Goal: Information Seeking & Learning: Check status

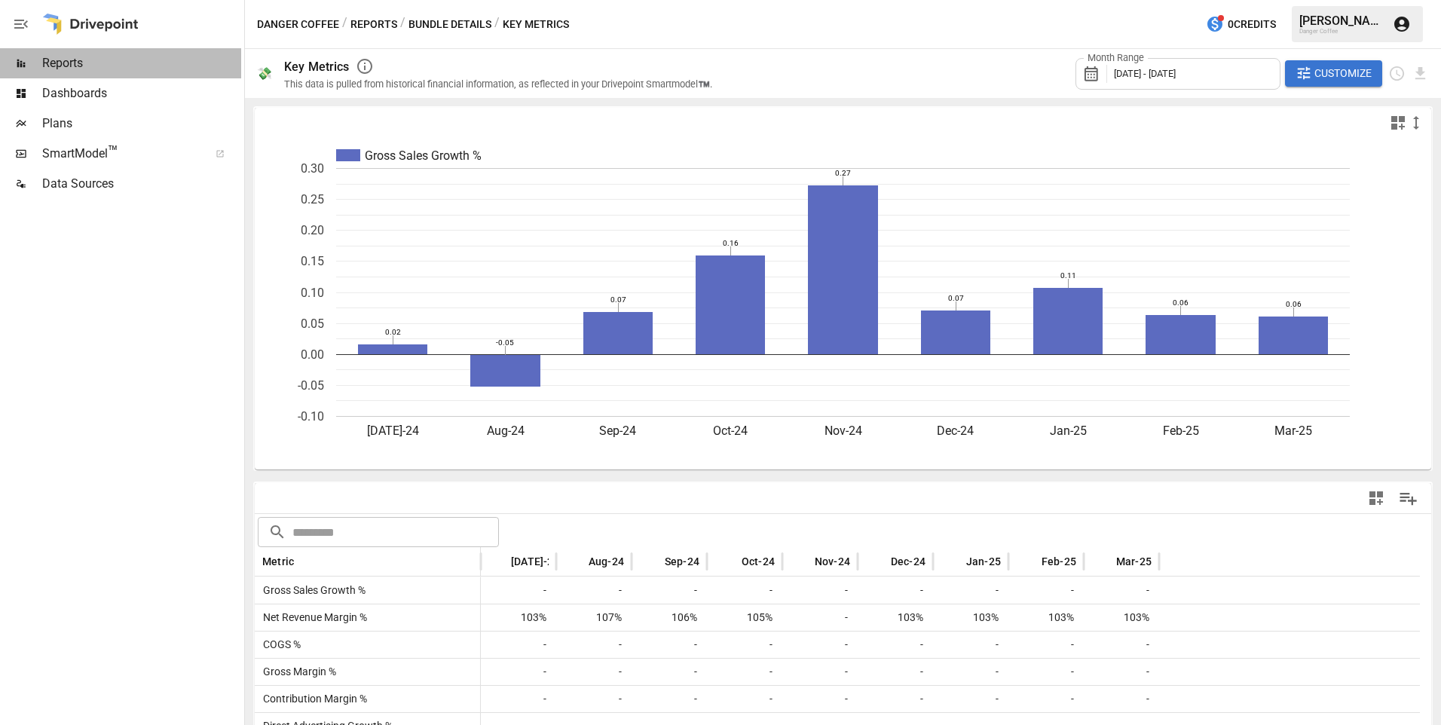
click at [53, 70] on span "Reports" at bounding box center [141, 63] width 199 height 18
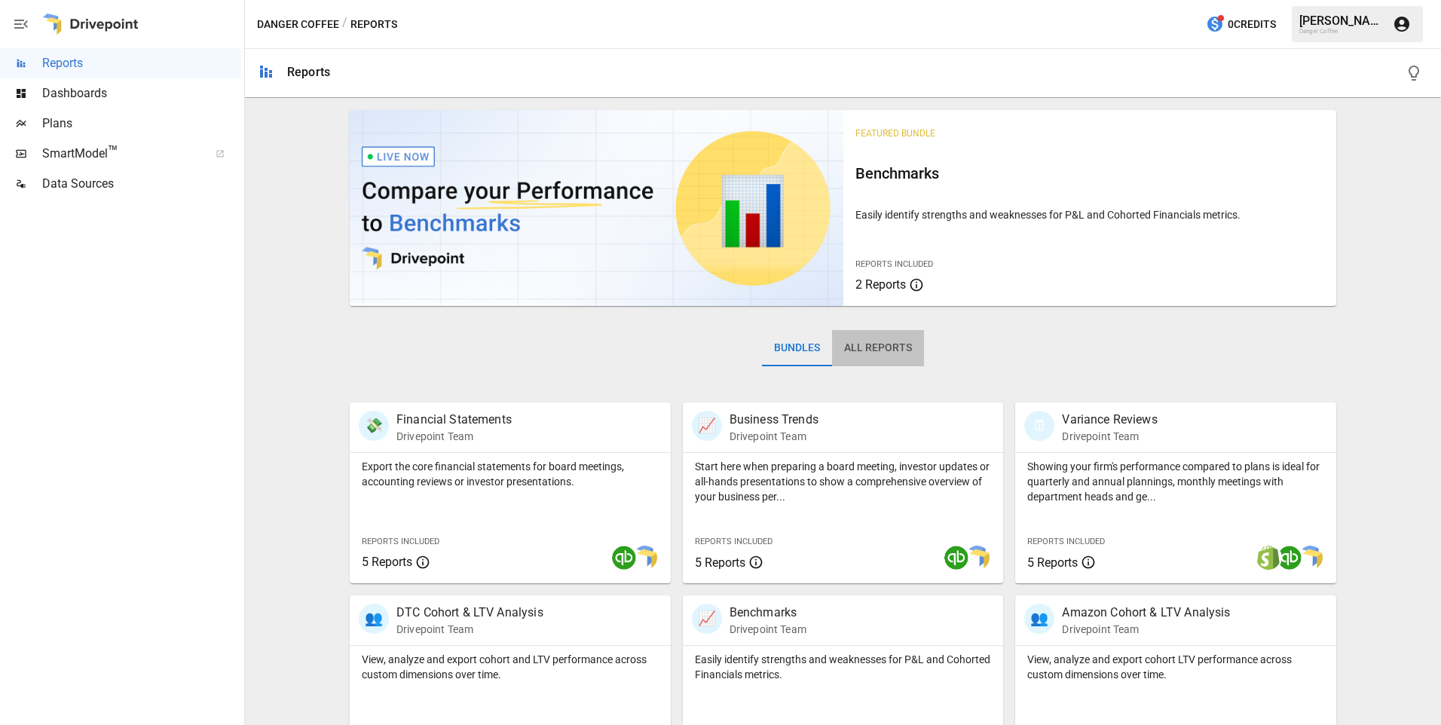
click at [859, 347] on button "All Reports" at bounding box center [878, 348] width 92 height 36
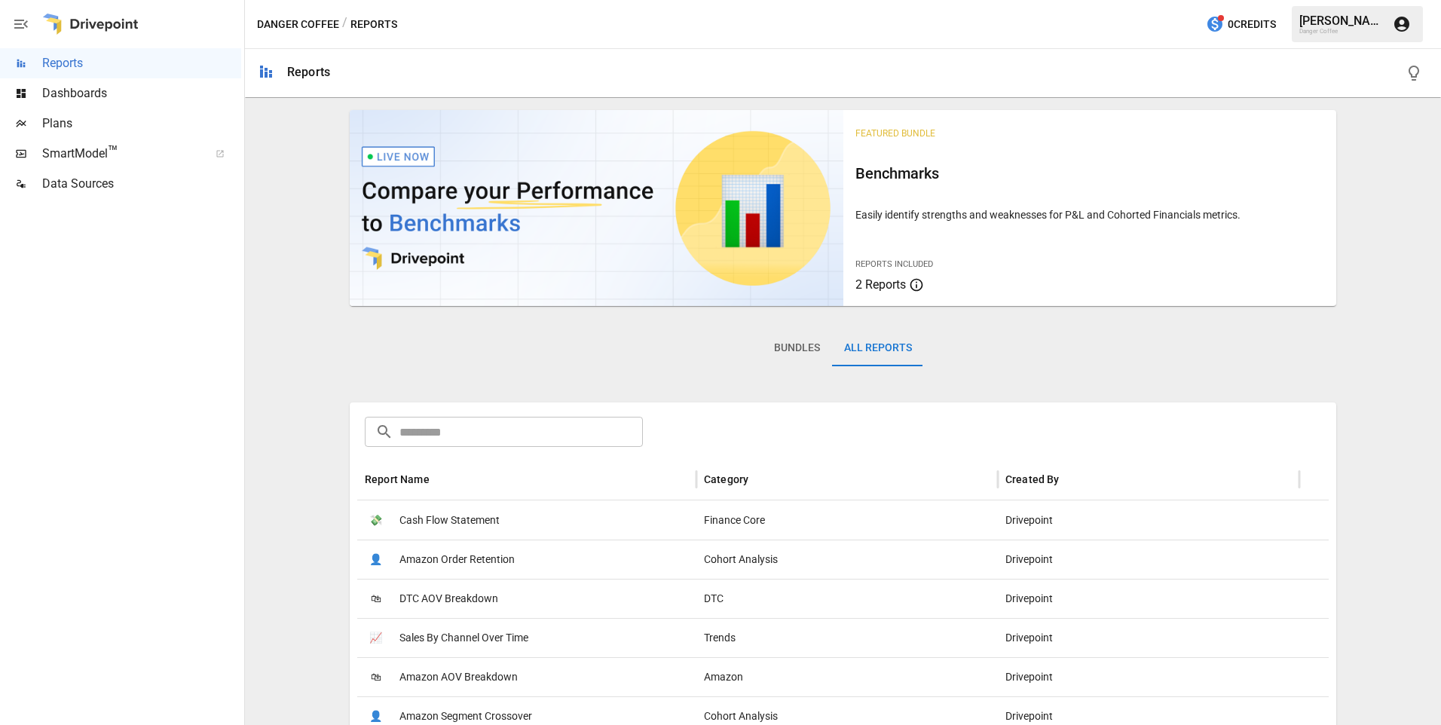
click at [803, 346] on button "Bundles" at bounding box center [797, 348] width 70 height 36
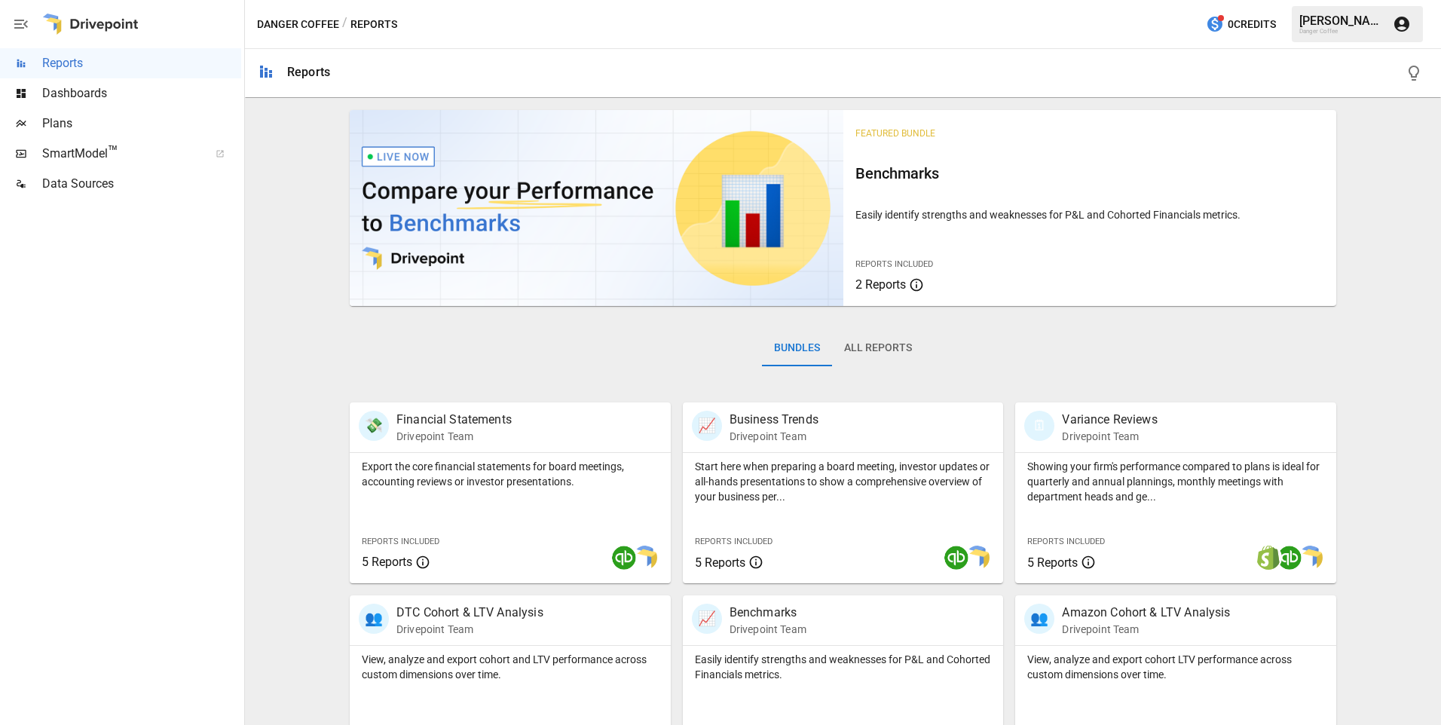
click at [99, 97] on span "Dashboards" at bounding box center [141, 93] width 199 height 18
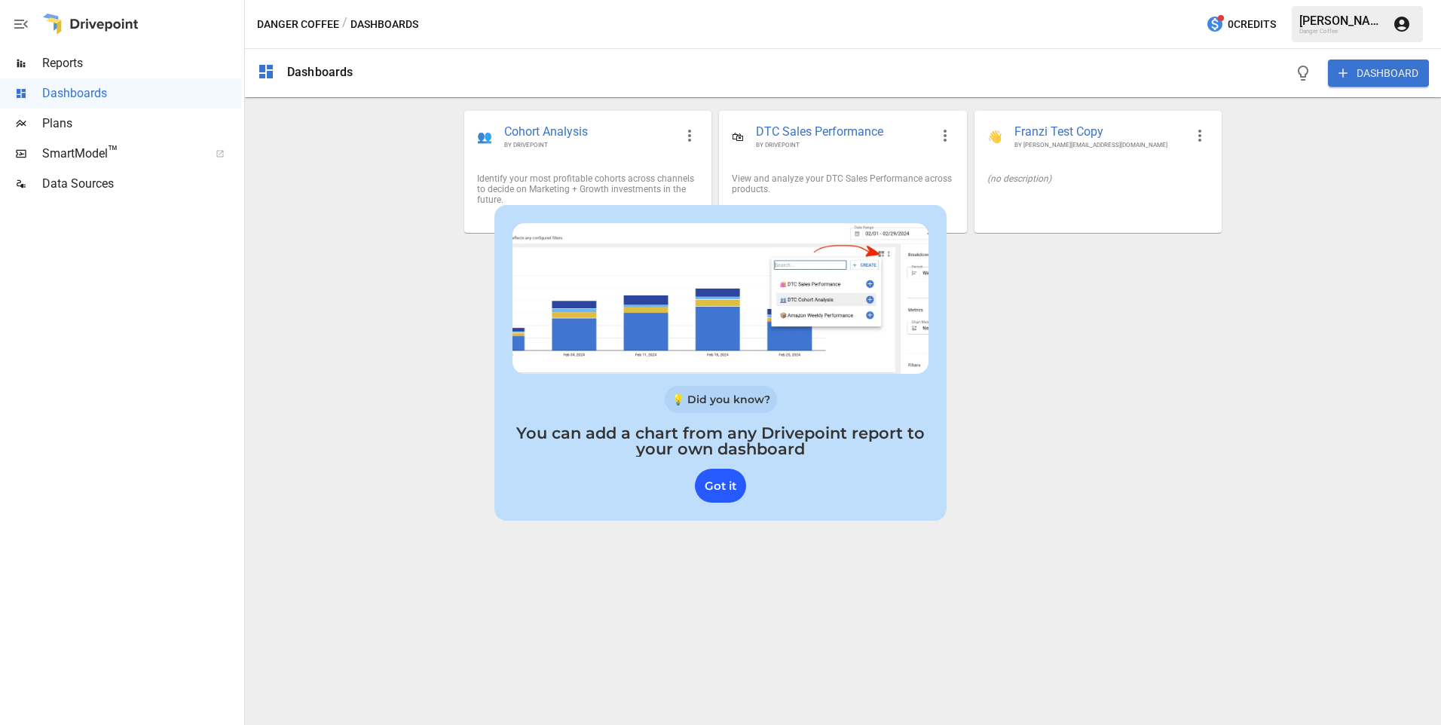
click at [714, 486] on div "Got it" at bounding box center [720, 486] width 51 height 34
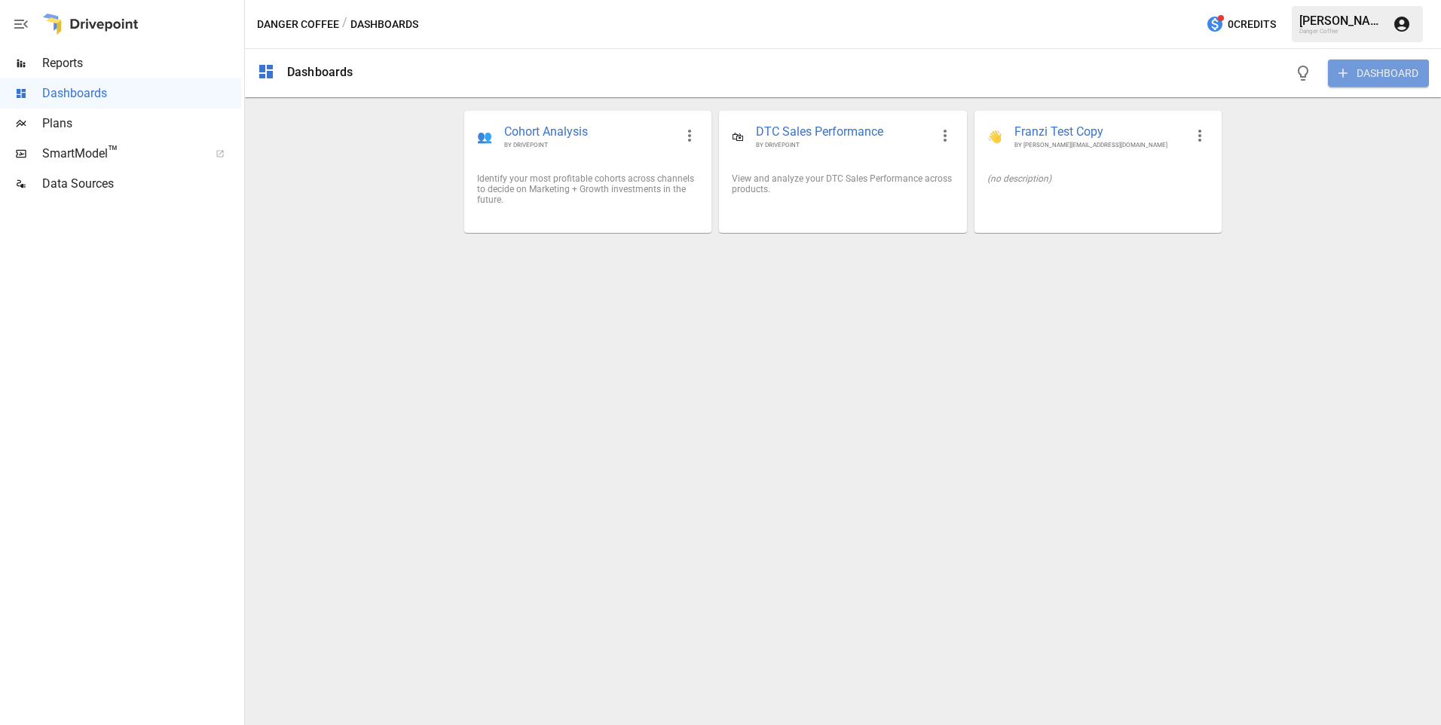
click at [1366, 71] on button "DASHBOARD" at bounding box center [1378, 73] width 101 height 27
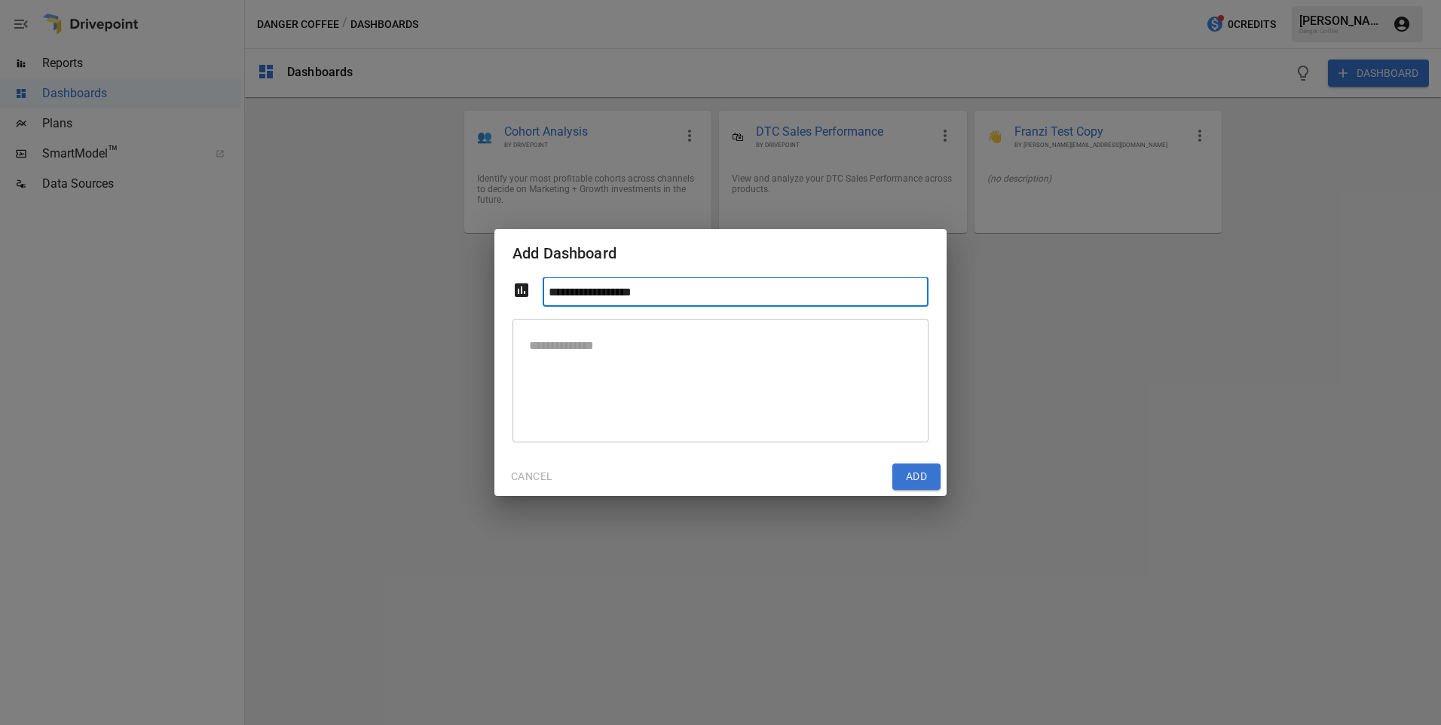
click at [527, 476] on button "CANCEL" at bounding box center [531, 476] width 63 height 27
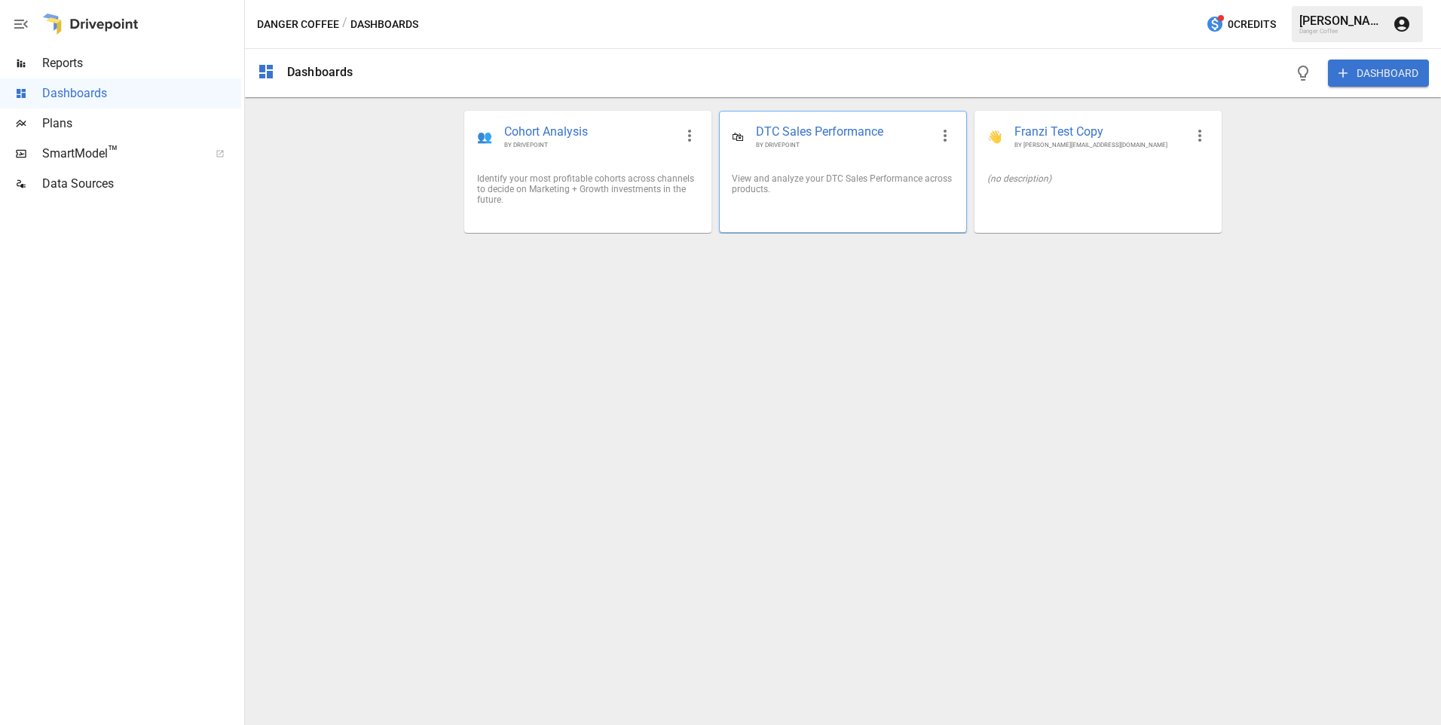
click at [798, 200] on div "View and analyze your DTC Sales Performance across products." at bounding box center [843, 183] width 246 height 45
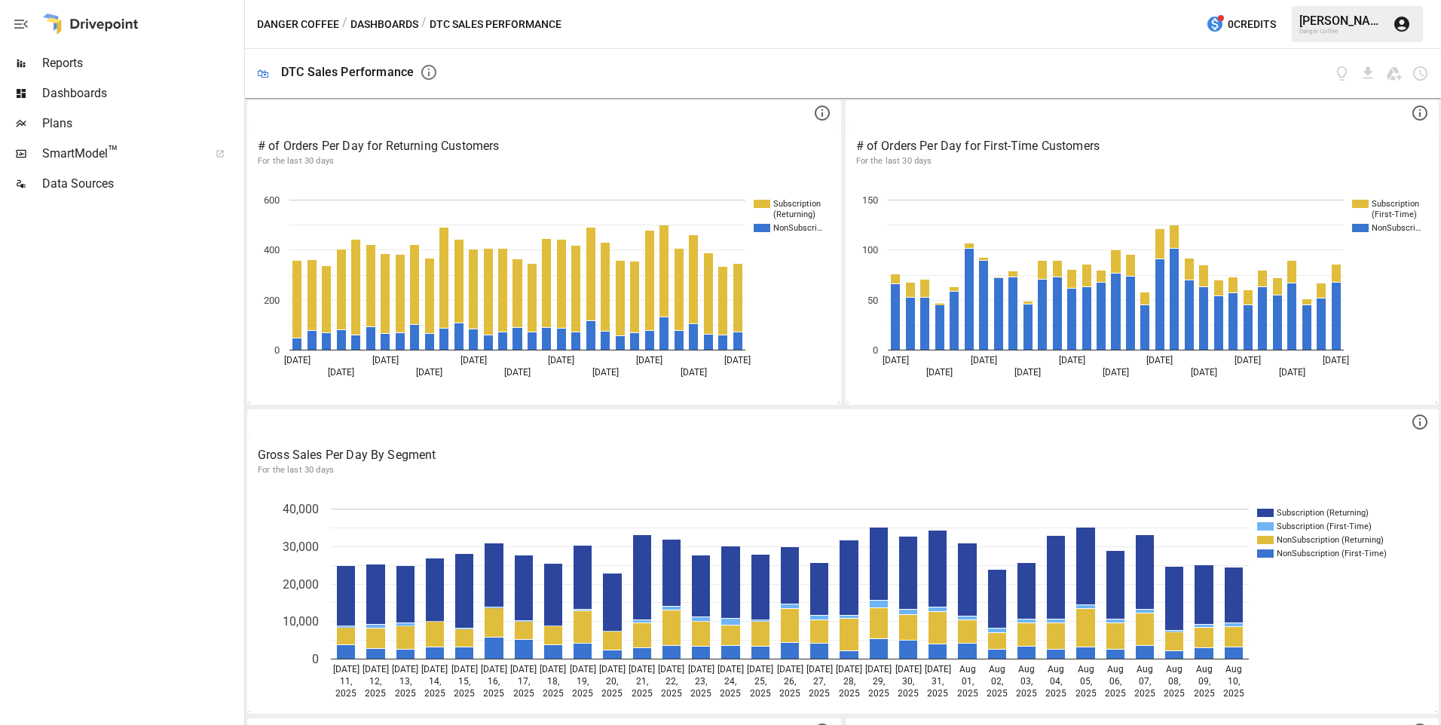
click at [87, 89] on span "Dashboards" at bounding box center [141, 93] width 199 height 18
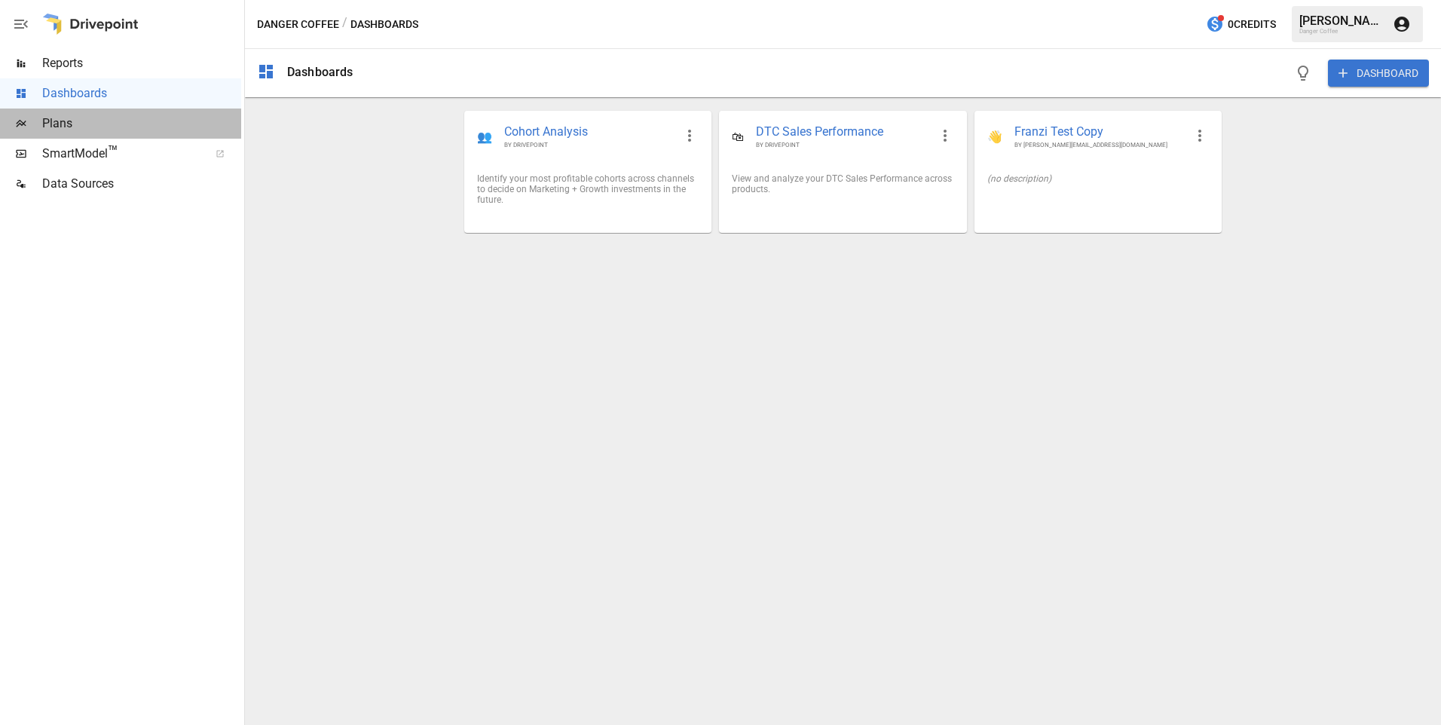
click at [56, 124] on span "Plans" at bounding box center [141, 124] width 199 height 18
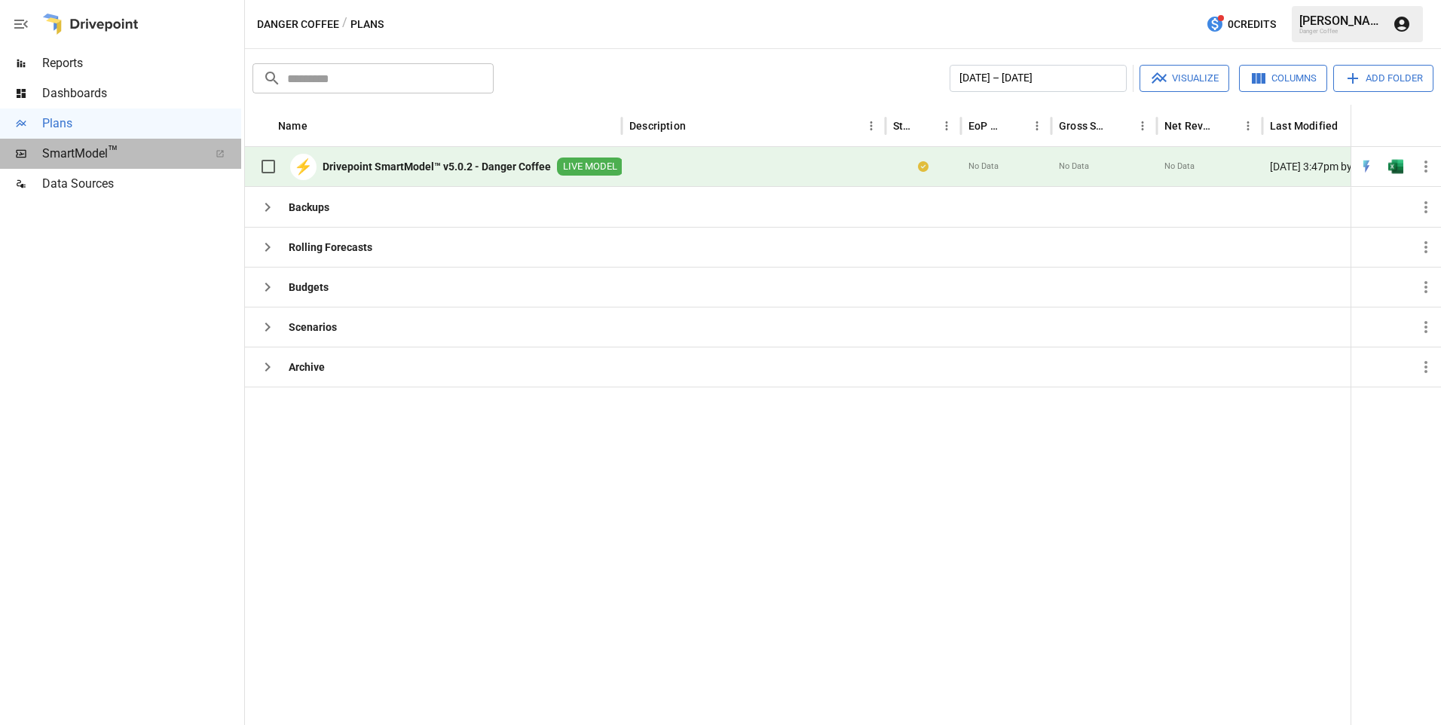
click at [68, 140] on div "SmartModel ™" at bounding box center [120, 154] width 241 height 30
click at [78, 189] on span "Data Sources" at bounding box center [141, 184] width 199 height 18
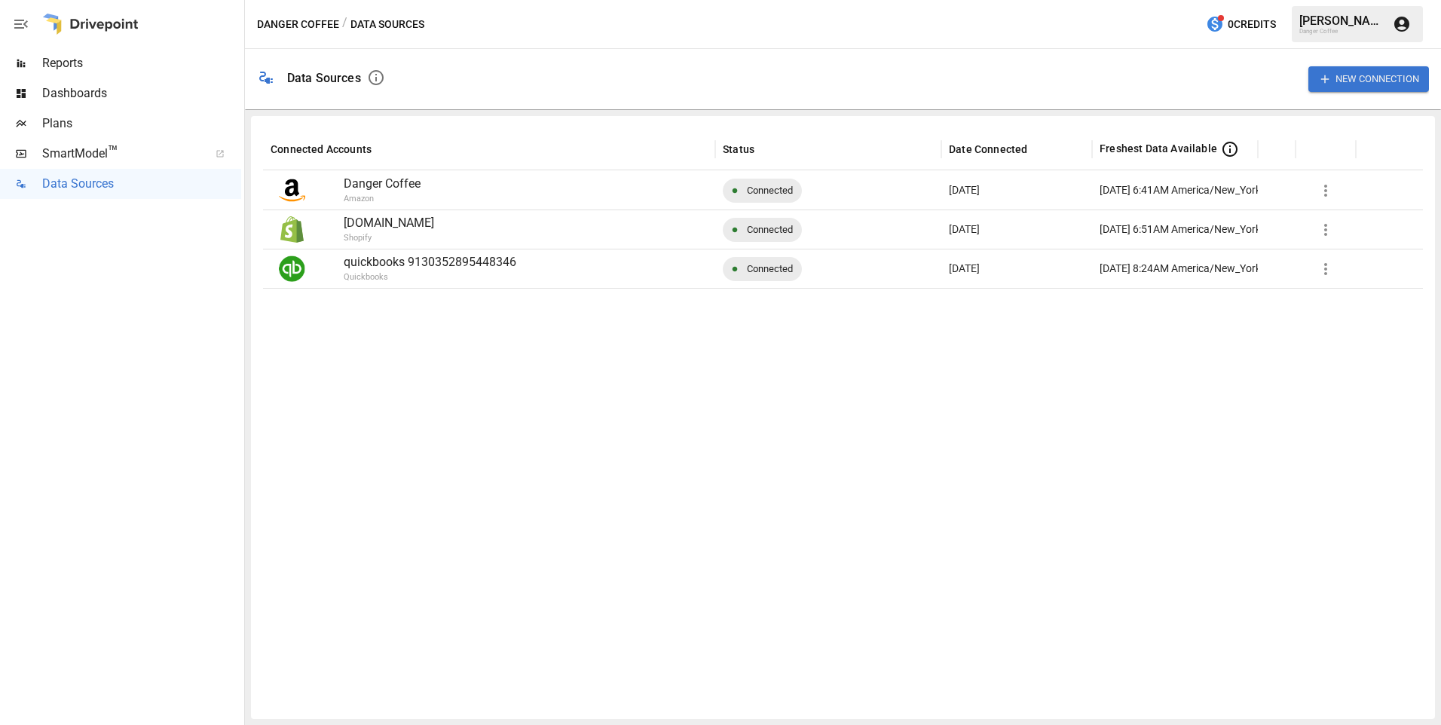
click at [538, 304] on div at bounding box center [843, 497] width 1160 height 419
click at [81, 93] on span "Dashboards" at bounding box center [141, 93] width 199 height 18
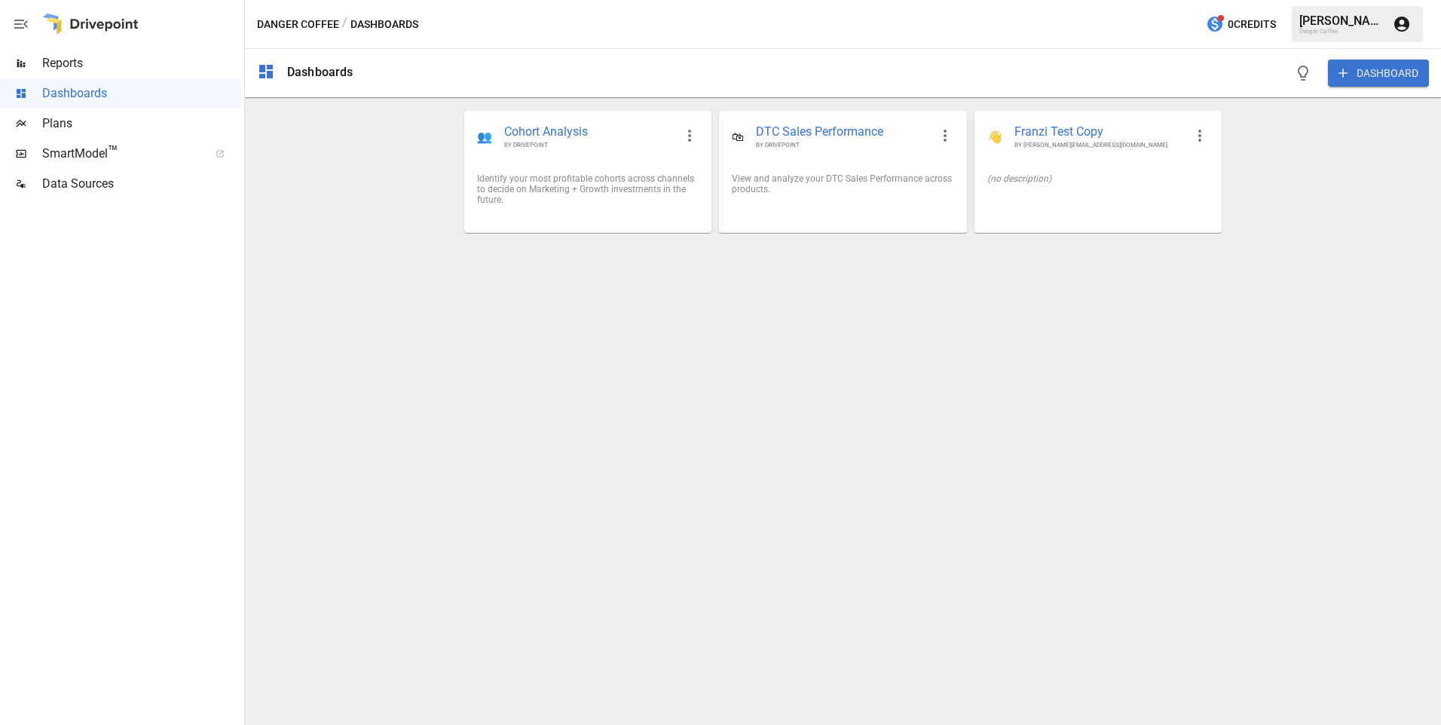
click at [57, 57] on span "Reports" at bounding box center [141, 63] width 199 height 18
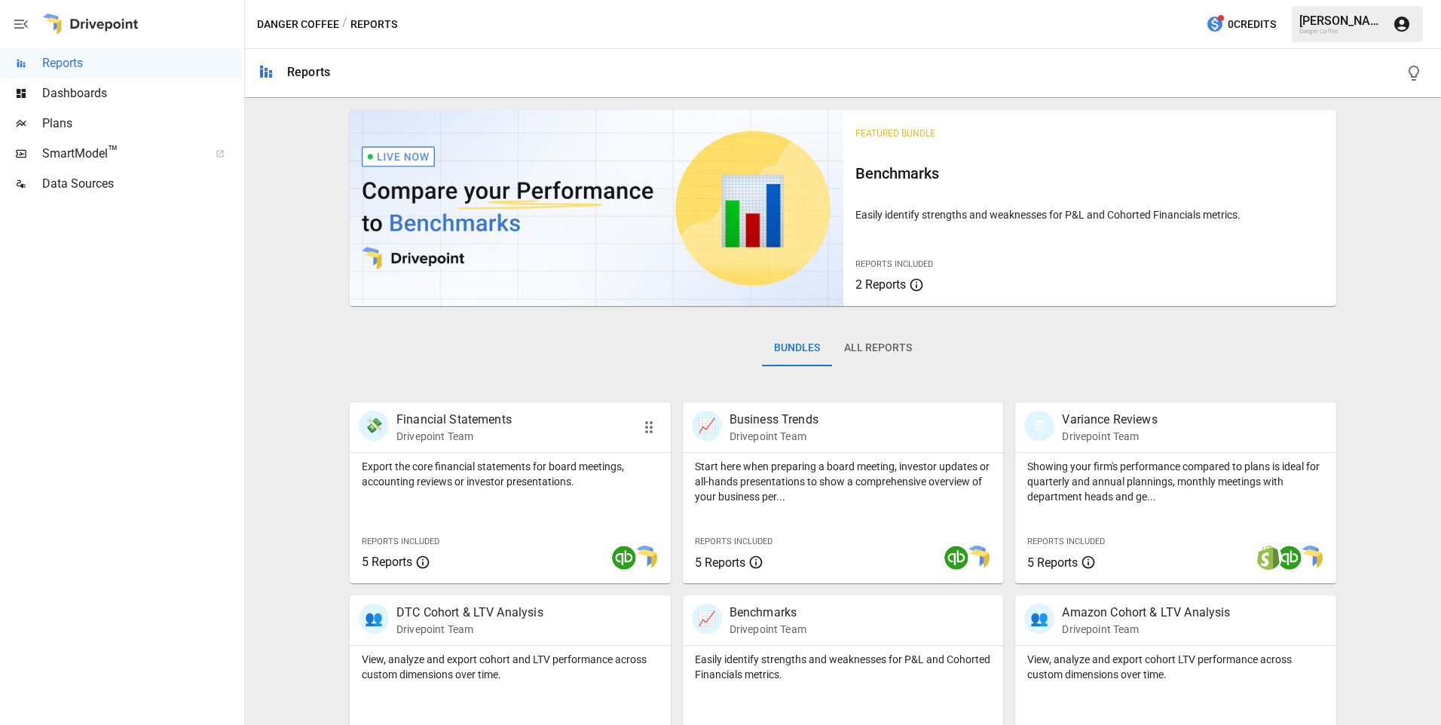
click at [501, 482] on p "Export the core financial statements for board meetings, accounting reviews or …" at bounding box center [510, 474] width 297 height 30
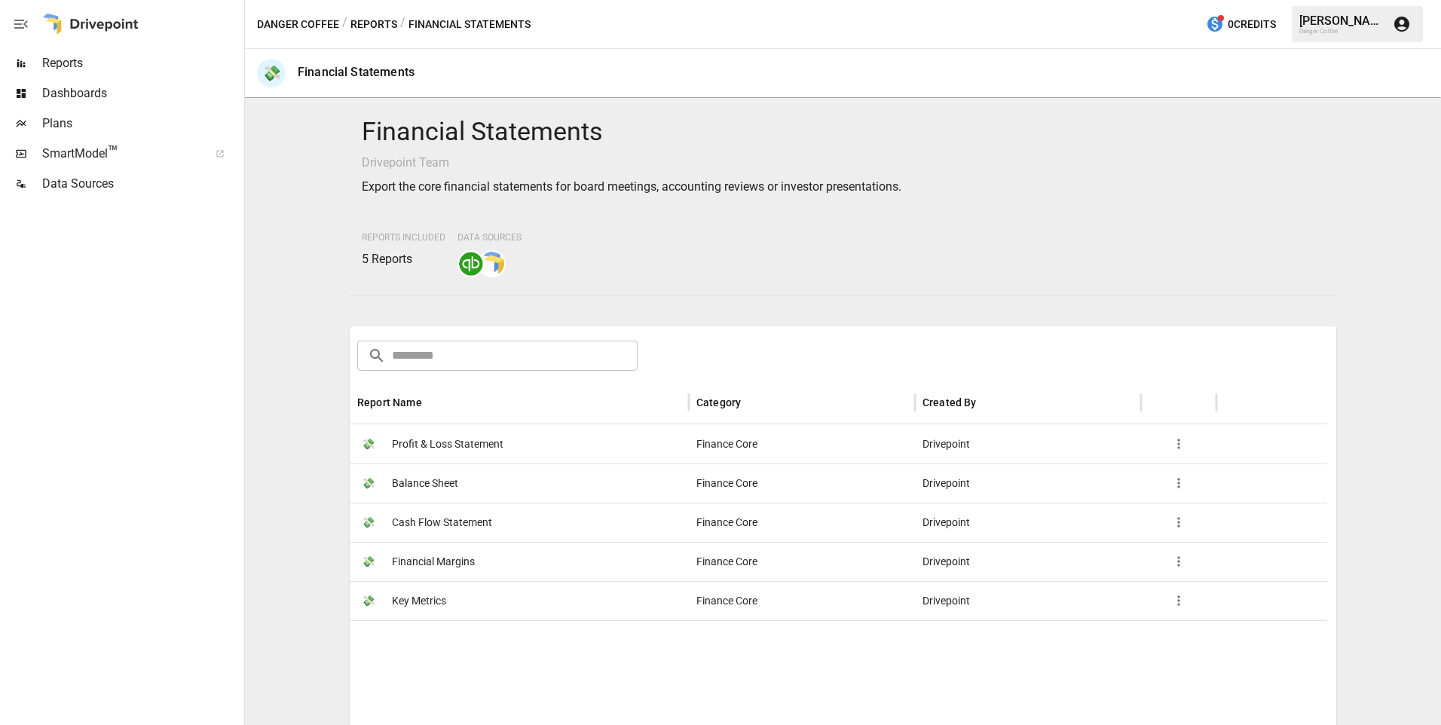
click at [477, 442] on span "Profit & Loss Statement" at bounding box center [448, 444] width 112 height 38
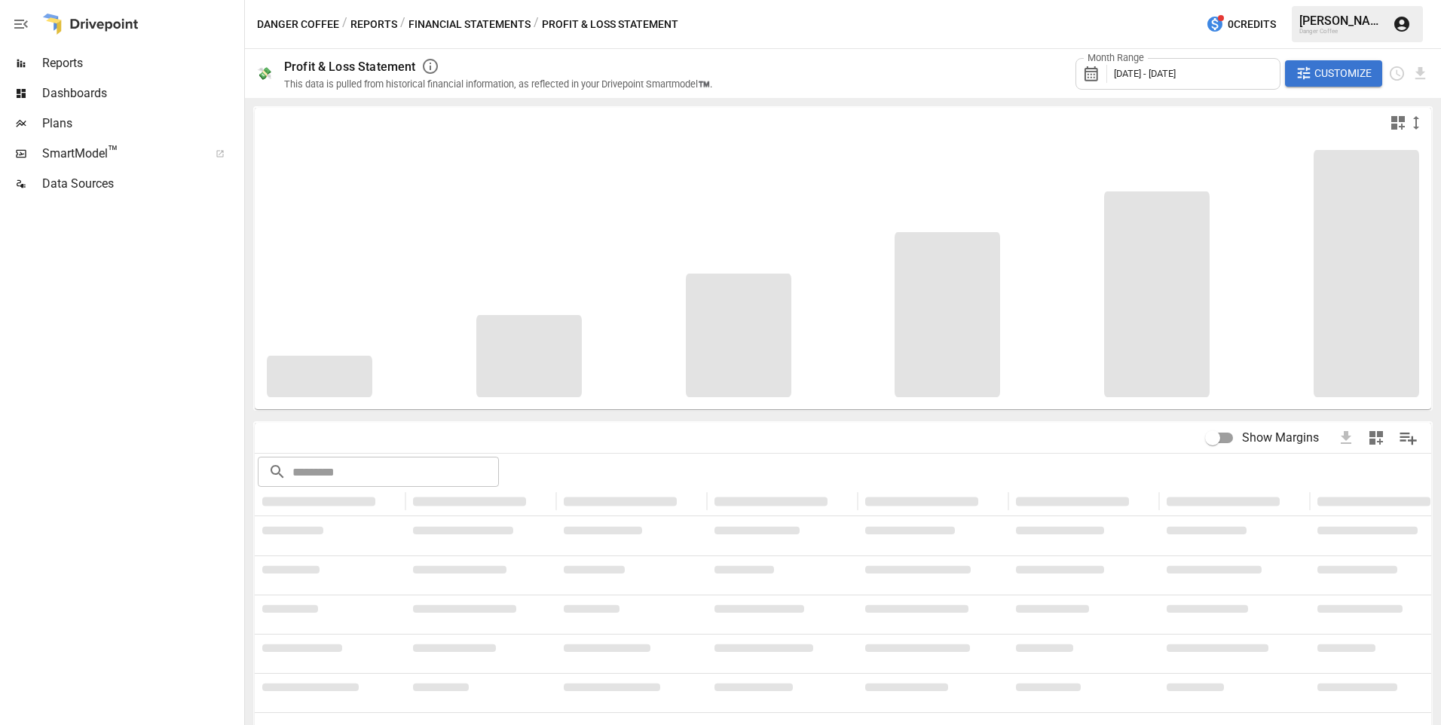
click at [1082, 78] on icon at bounding box center [1095, 74] width 26 height 18
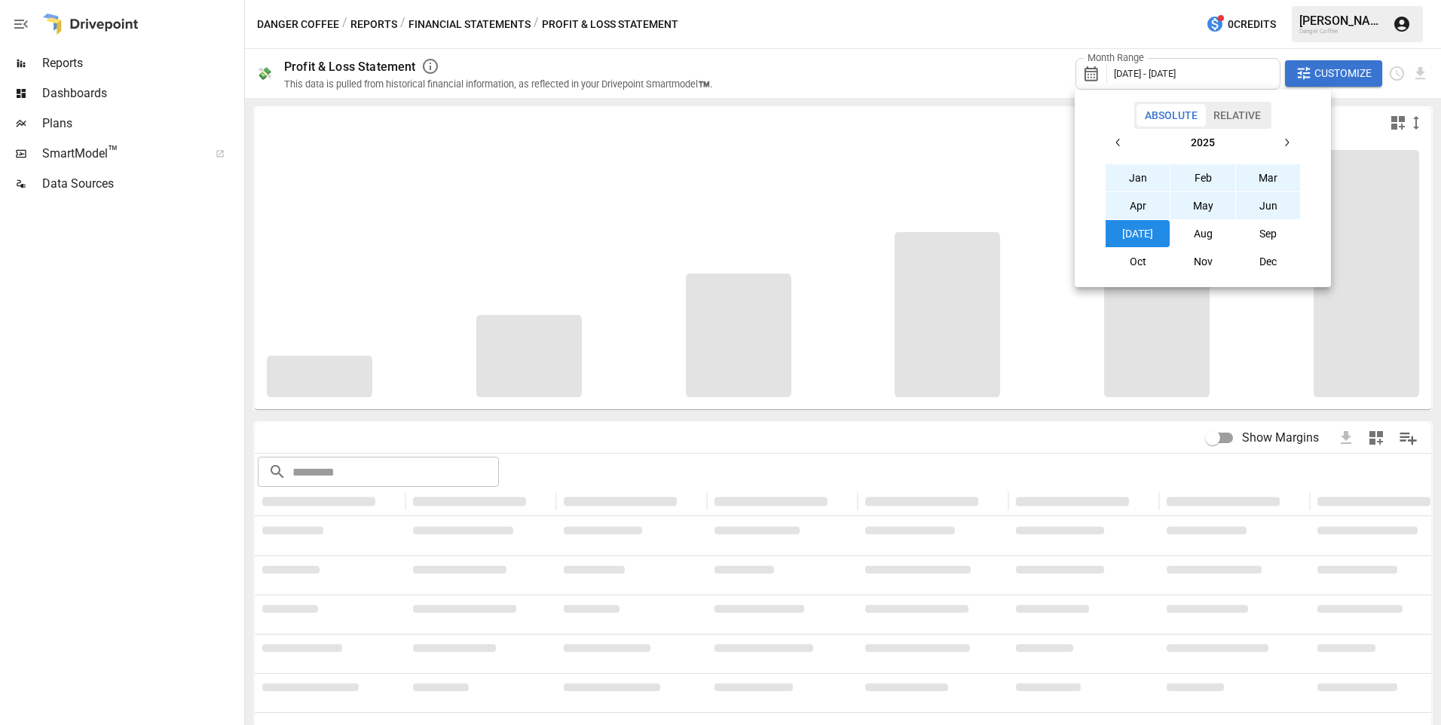
click at [1265, 209] on button "Jun" at bounding box center [1268, 205] width 65 height 27
click at [962, 69] on div at bounding box center [720, 362] width 1441 height 725
